Goal: Transaction & Acquisition: Purchase product/service

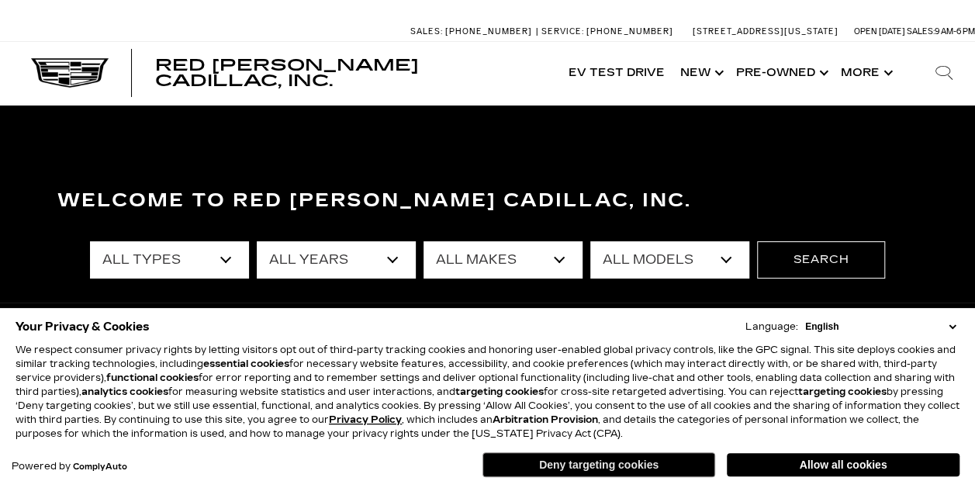
click at [624, 467] on button "Deny targeting cookies" at bounding box center [598, 464] width 233 height 25
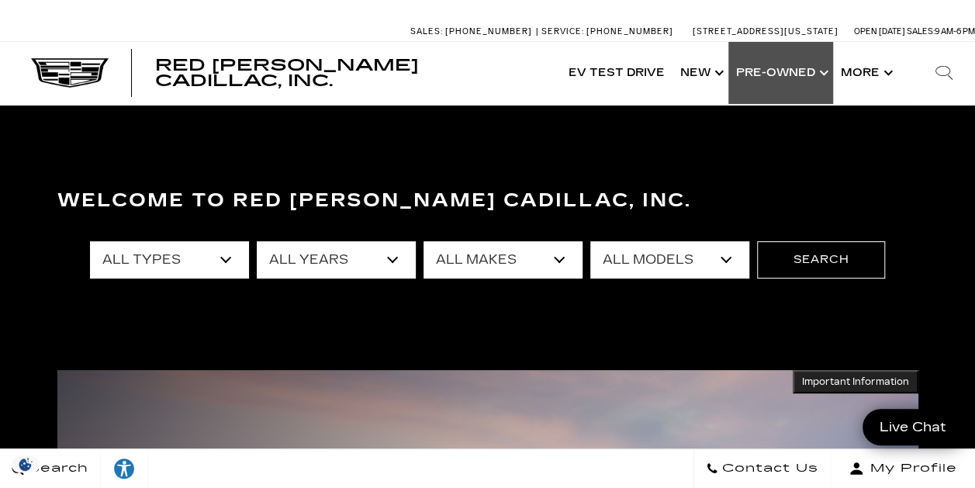
click at [765, 71] on link "Show Pre-Owned" at bounding box center [780, 73] width 105 height 62
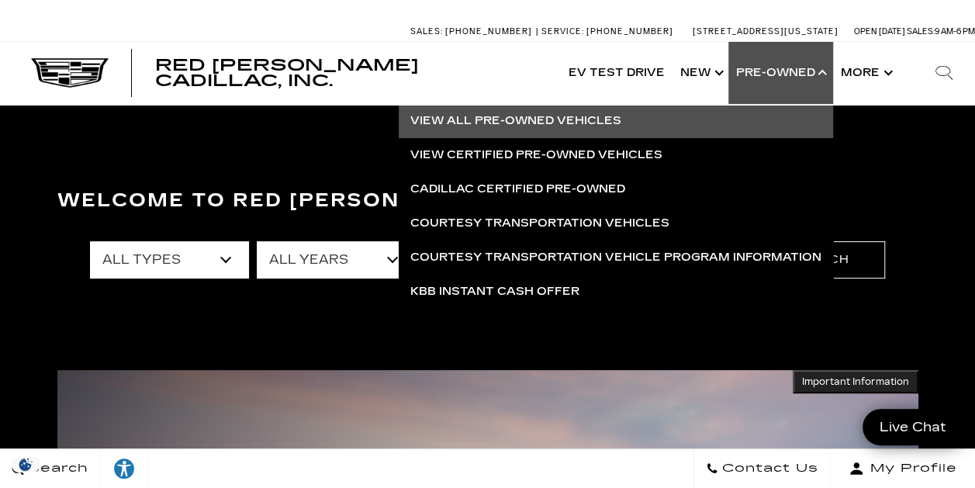
click at [484, 115] on link "View All Pre-Owned Vehicles" at bounding box center [616, 121] width 434 height 34
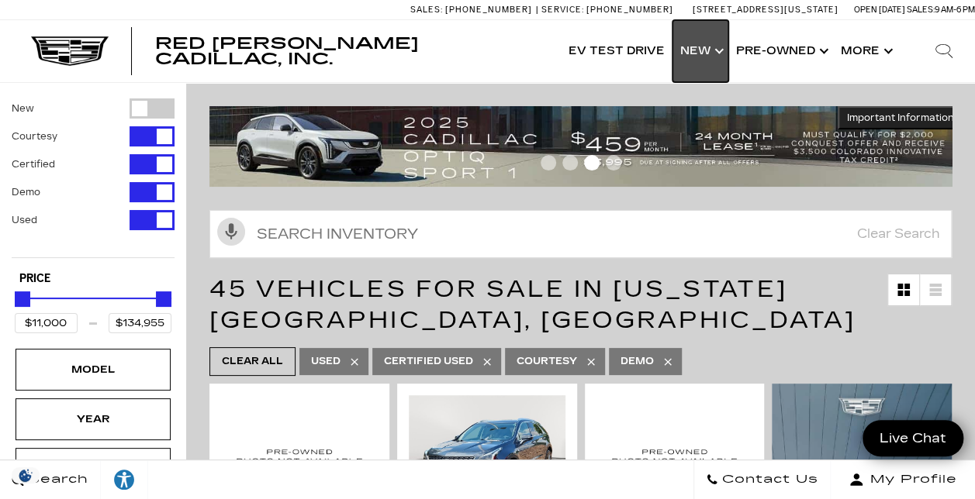
click at [701, 50] on link "Show New" at bounding box center [700, 51] width 56 height 62
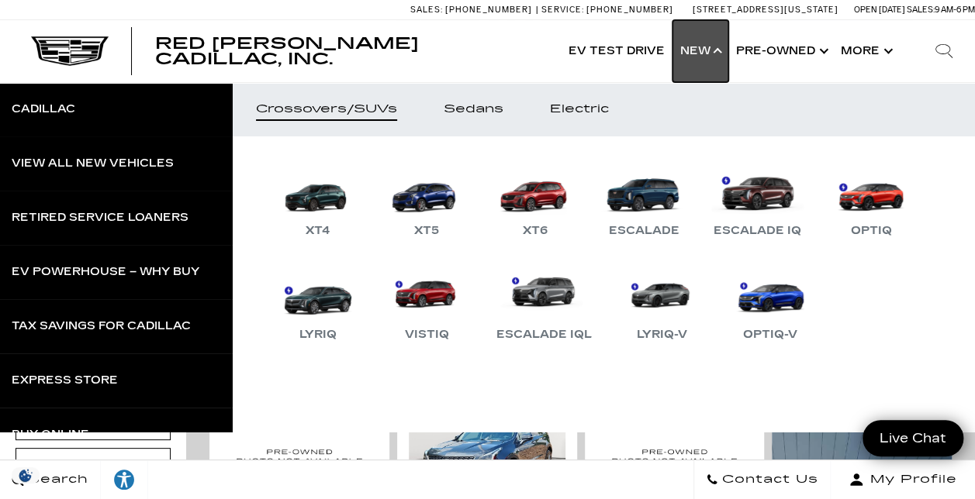
click at [706, 53] on link "Show New" at bounding box center [700, 51] width 56 height 62
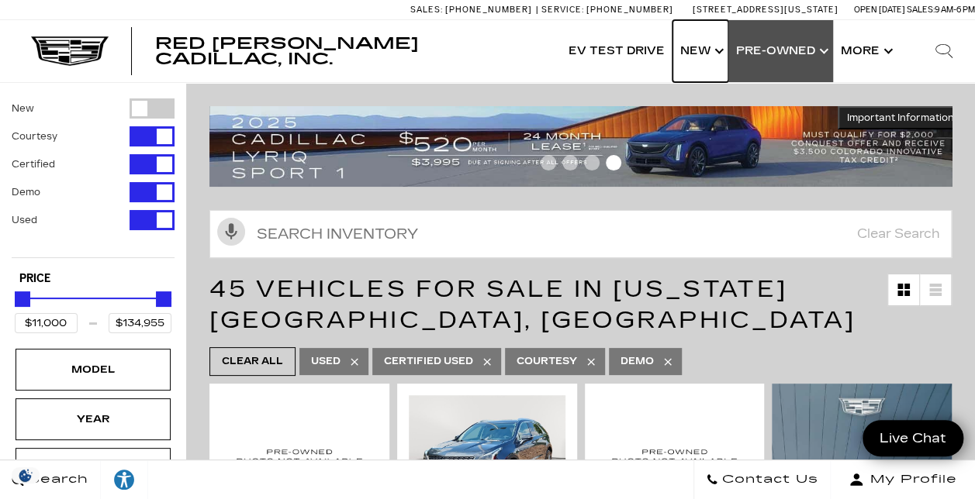
click at [720, 47] on link "Show New" at bounding box center [700, 51] width 56 height 62
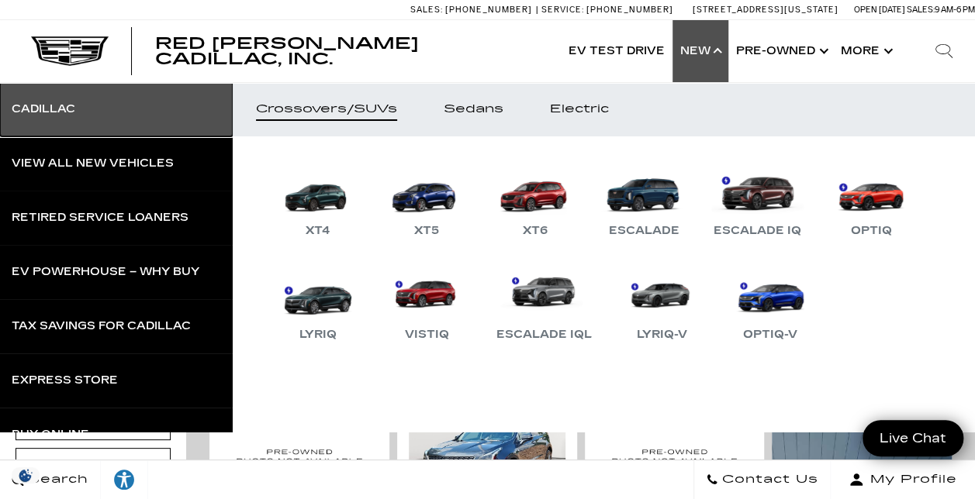
click at [57, 113] on div "Cadillac" at bounding box center [44, 109] width 64 height 11
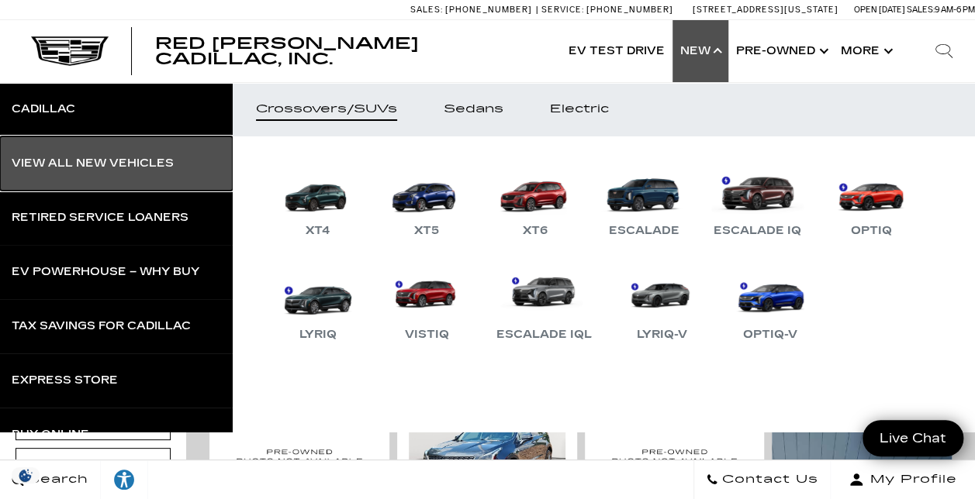
click at [82, 158] on div "View All New Vehicles" at bounding box center [93, 163] width 162 height 11
